Goal: Information Seeking & Learning: Learn about a topic

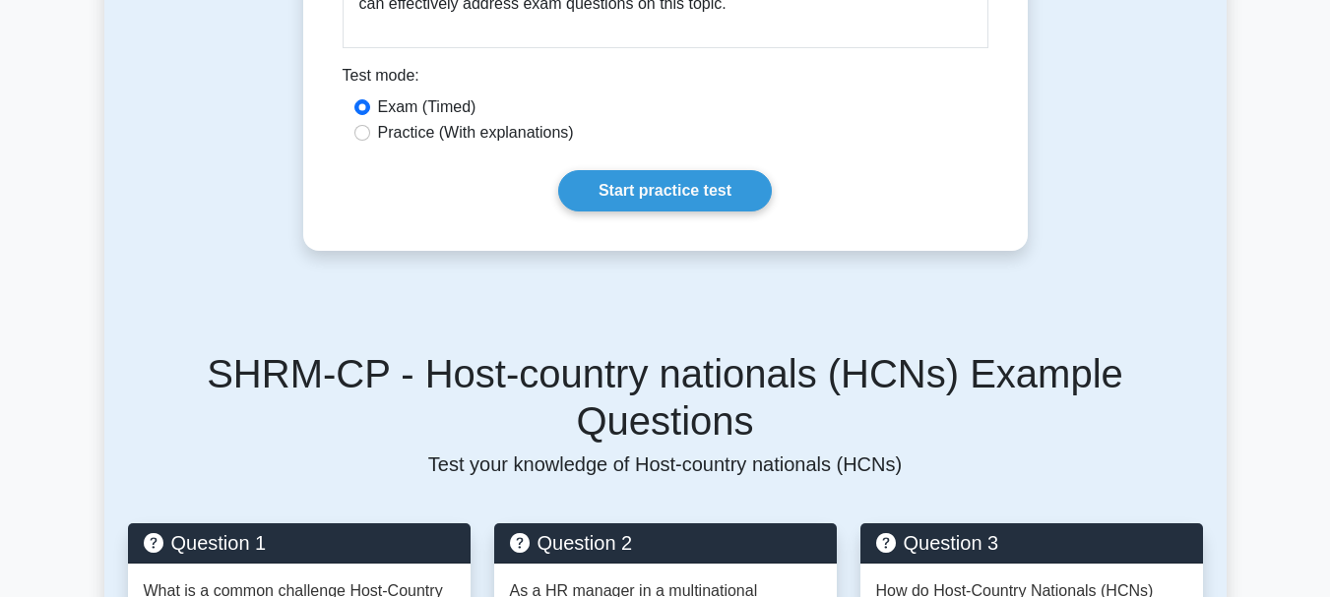
scroll to position [2166, 0]
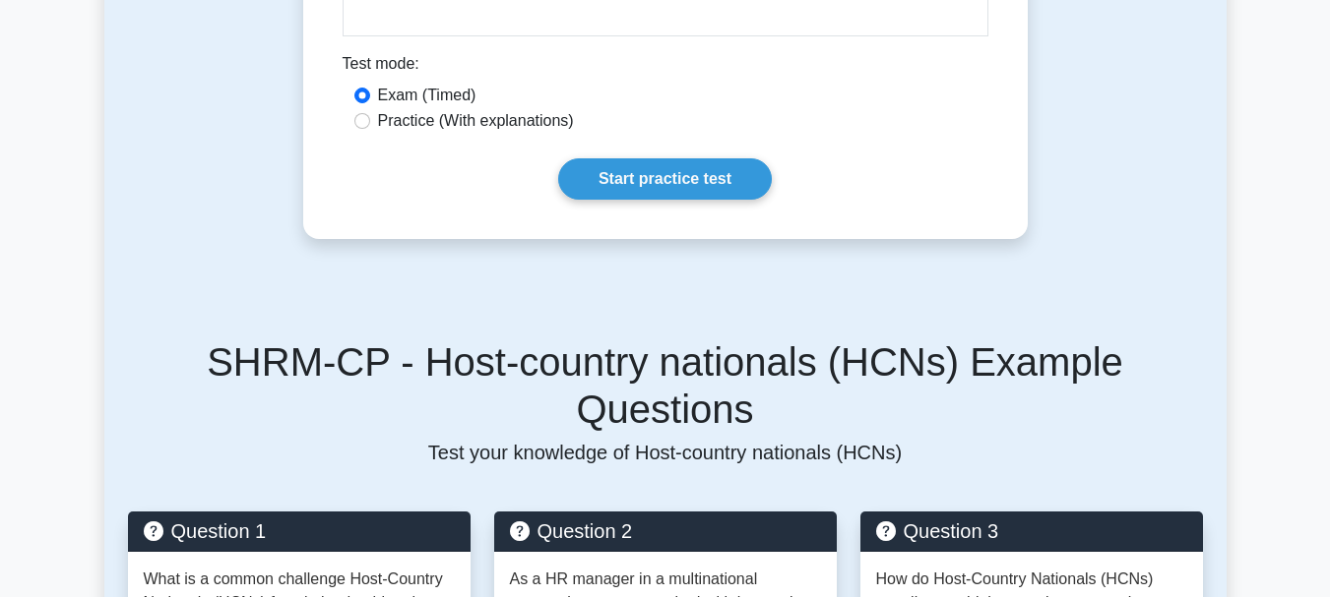
click at [489, 133] on label "Practice (With explanations)" at bounding box center [476, 121] width 196 height 24
click at [370, 129] on input "Practice (With explanations)" at bounding box center [362, 121] width 16 height 16
radio input "true"
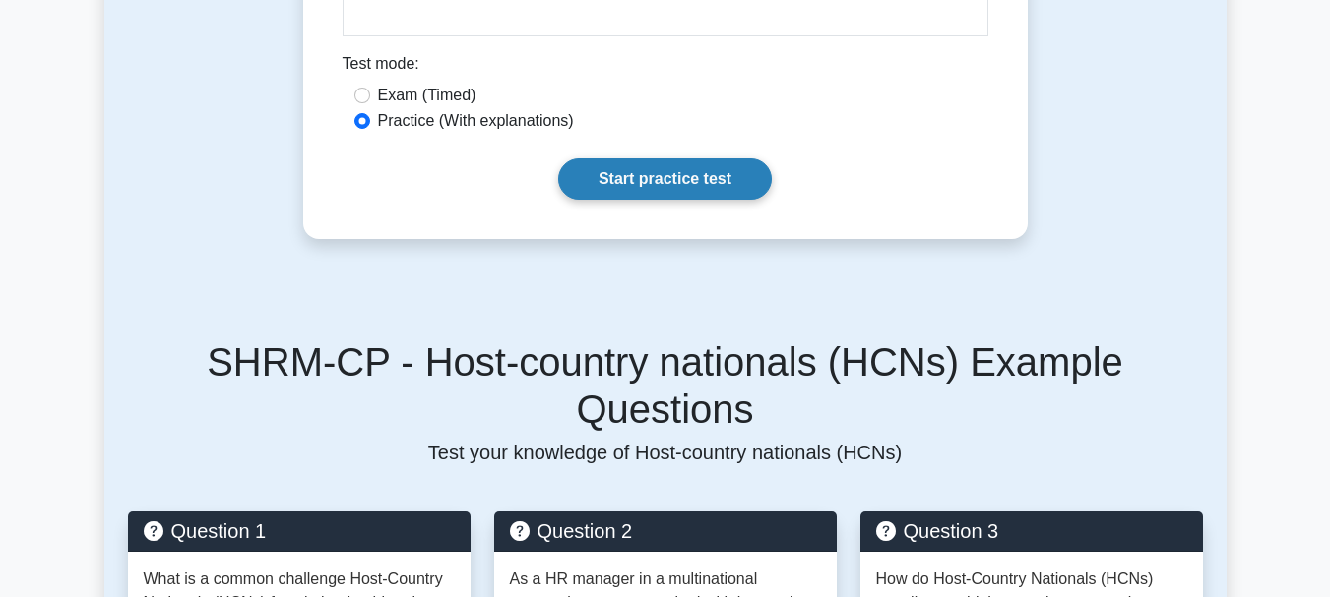
click at [638, 189] on link "Start practice test" at bounding box center [665, 178] width 214 height 41
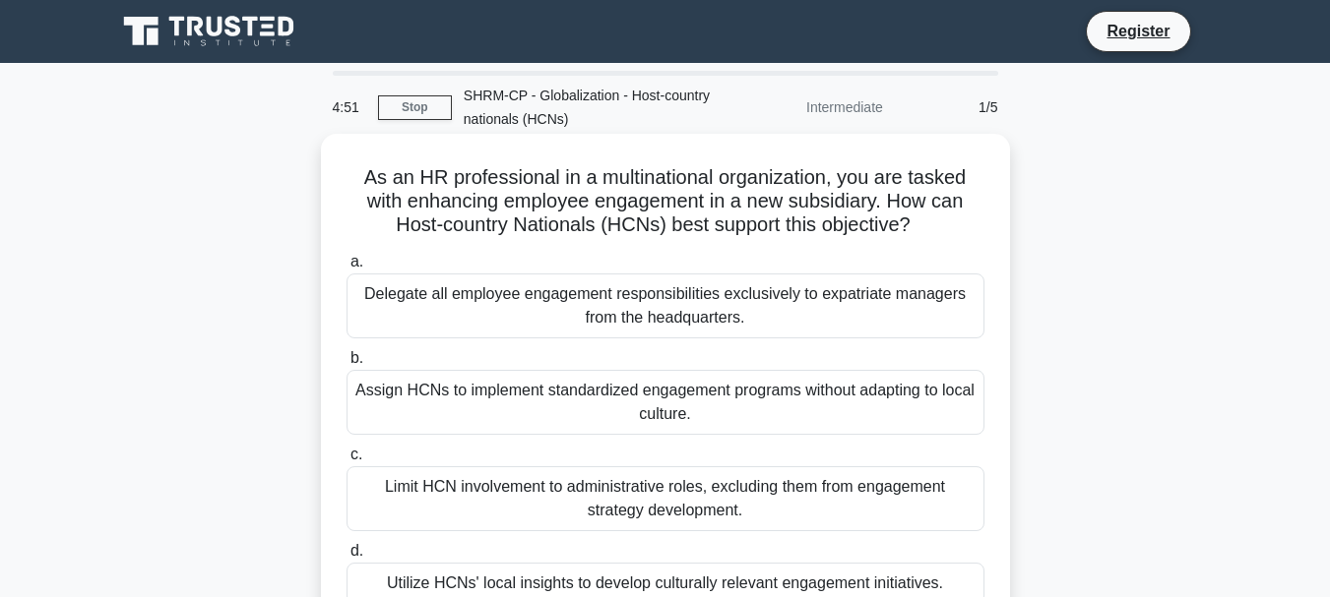
click at [645, 331] on div "Delegate all employee engagement responsibilities exclusively to expatriate man…" at bounding box center [665, 306] width 638 height 65
click at [346, 269] on input "a. Delegate all employee engagement responsibilities exclusively to expatriate …" at bounding box center [346, 262] width 0 height 13
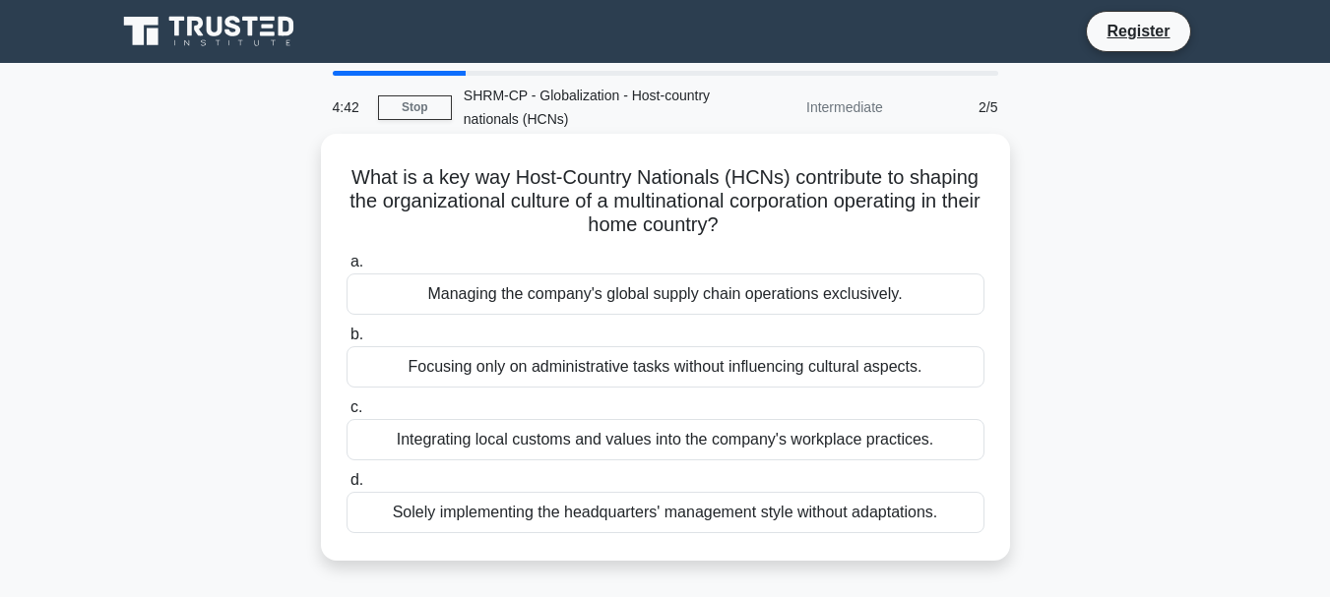
click at [714, 444] on div "Integrating local customs and values into the company's workplace practices." at bounding box center [665, 439] width 638 height 41
click at [346, 414] on input "c. Integrating local customs and values into the company's workplace practices." at bounding box center [346, 408] width 0 height 13
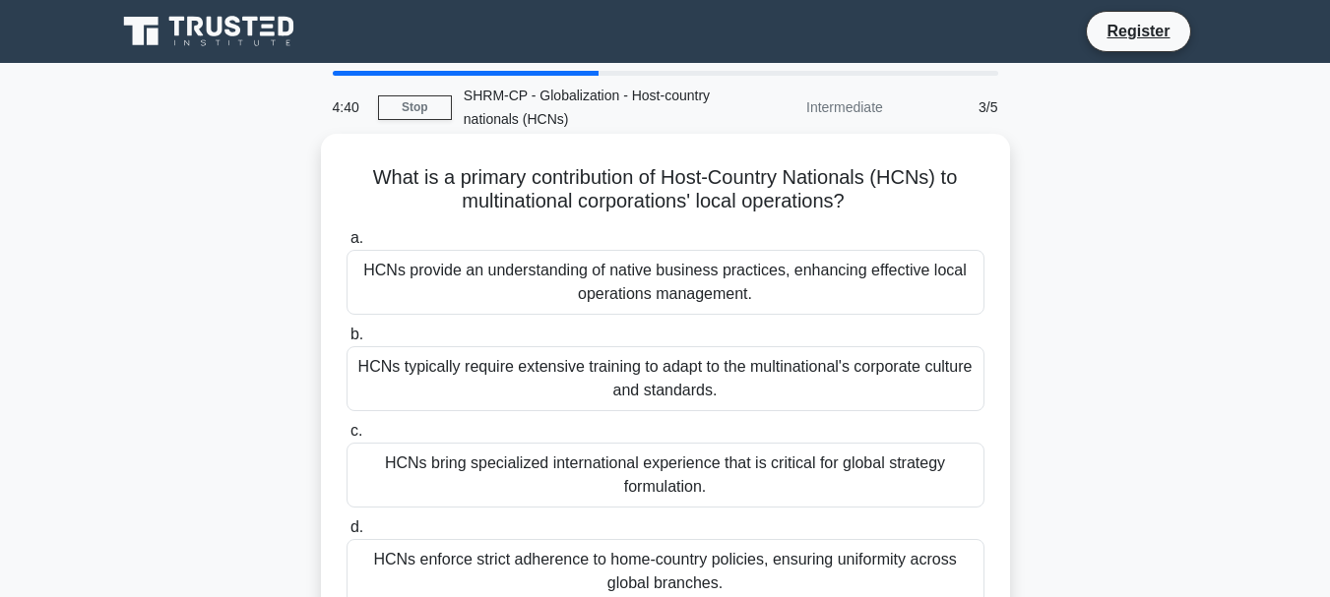
click at [779, 334] on label "b. HCNs typically require extensive training to adapt to the multinational's co…" at bounding box center [665, 367] width 638 height 89
click at [346, 334] on input "b. HCNs typically require extensive training to adapt to the multinational's co…" at bounding box center [346, 335] width 0 height 13
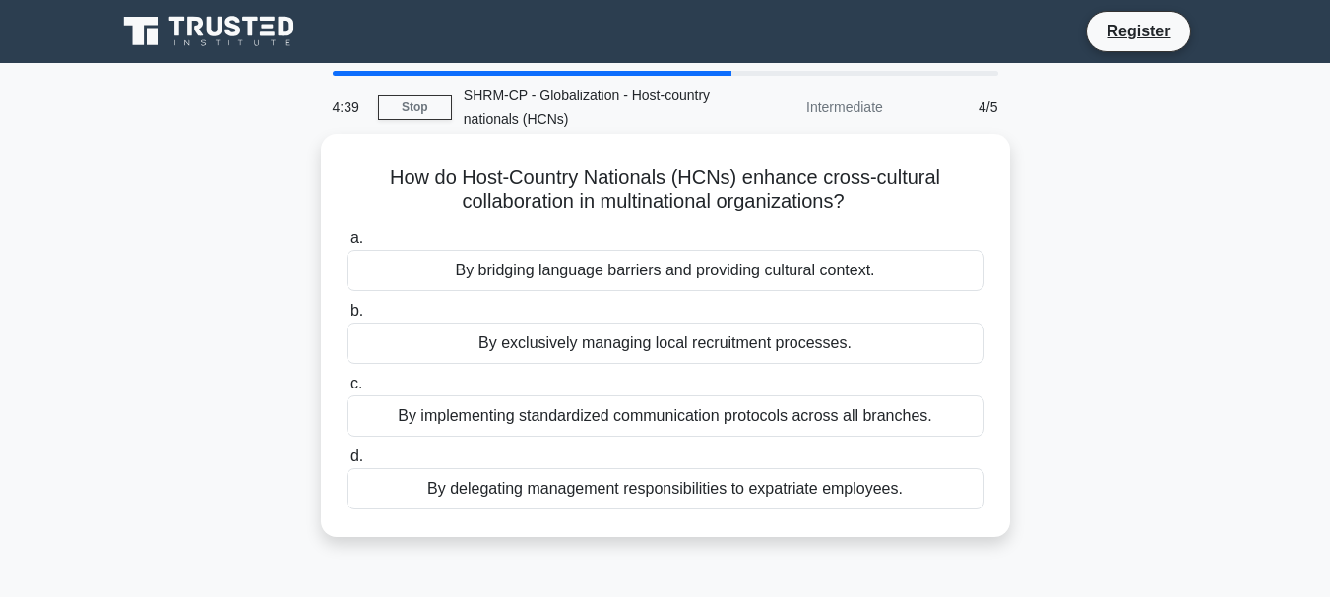
click at [674, 467] on label "d. By delegating management responsibilities to expatriate employees." at bounding box center [665, 477] width 638 height 65
click at [346, 464] on input "d. By delegating management responsibilities to expatriate employees." at bounding box center [346, 457] width 0 height 13
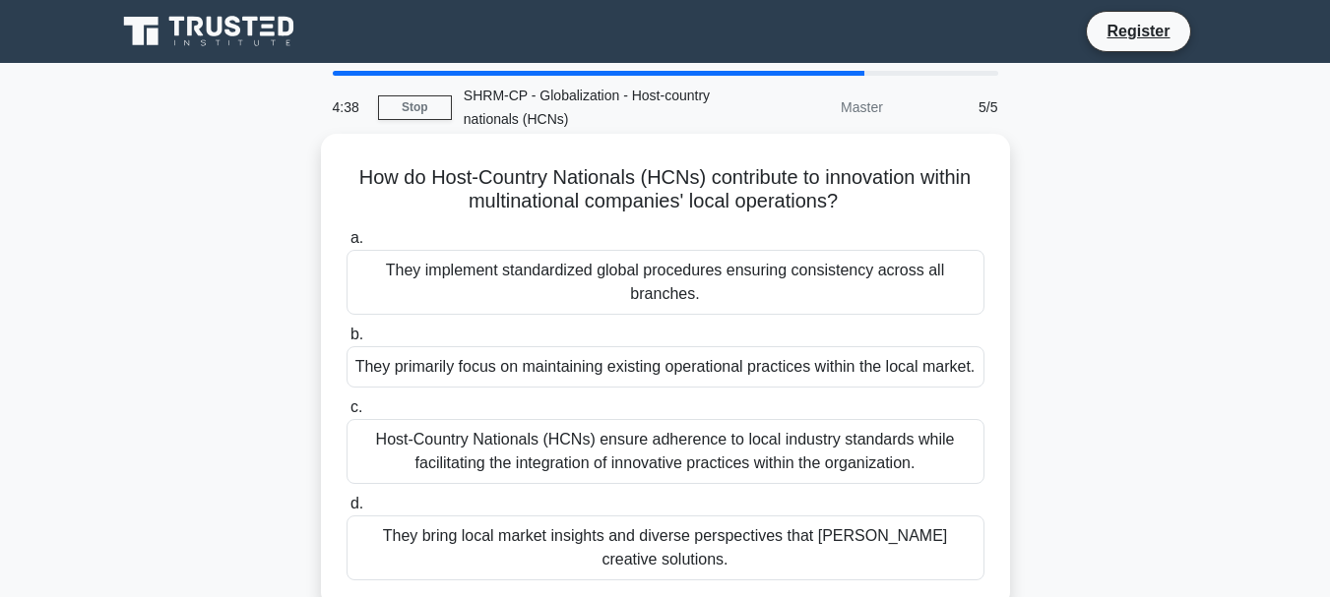
click at [716, 335] on label "b. They primarily focus on maintaining existing operational practices within th…" at bounding box center [665, 355] width 638 height 65
click at [346, 335] on input "b. They primarily focus on maintaining existing operational practices within th…" at bounding box center [346, 335] width 0 height 13
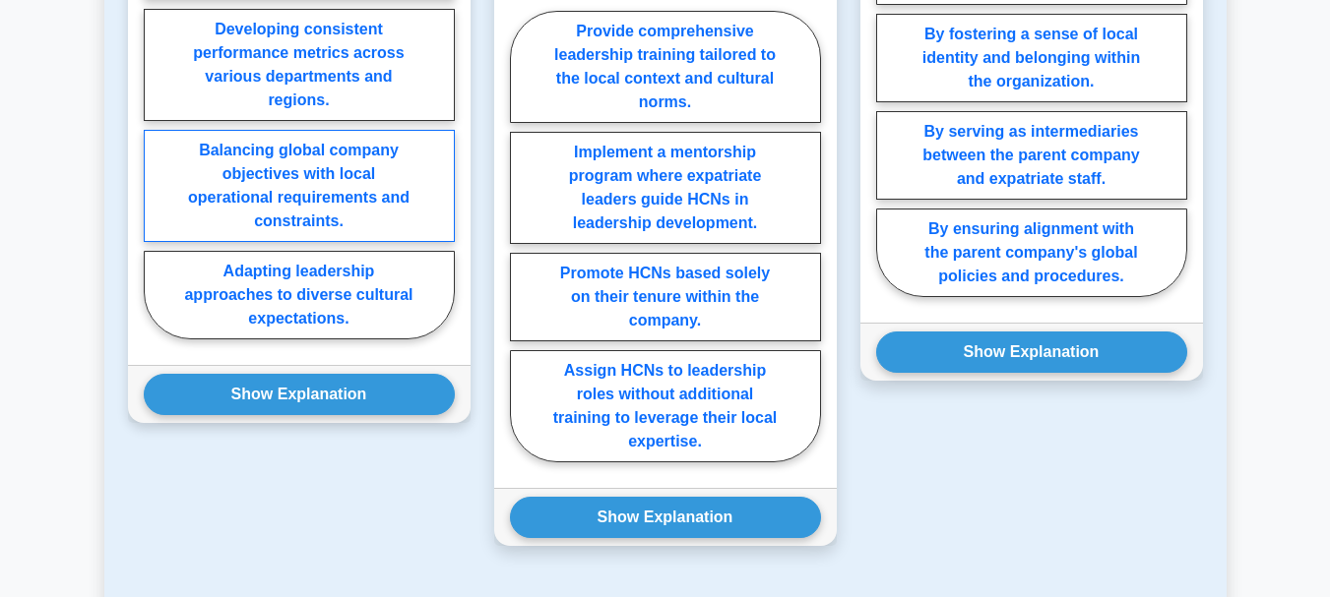
scroll to position [1192, 0]
